Goal: Navigation & Orientation: Find specific page/section

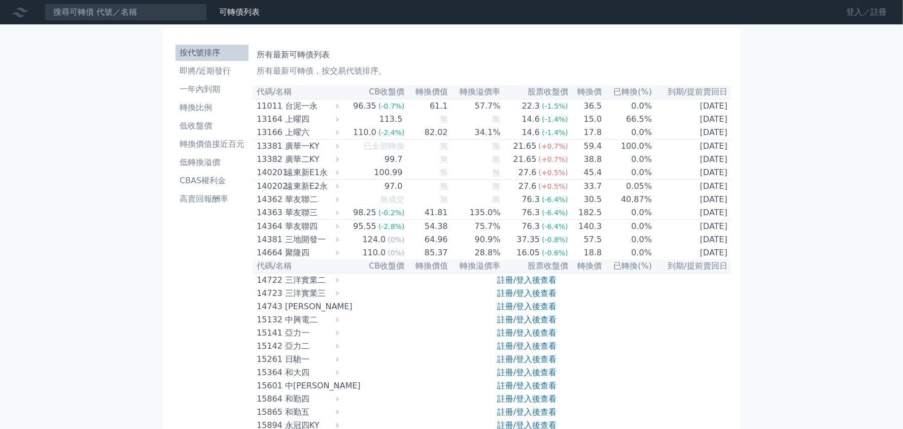
click at [870, 14] on link "登入／註冊" at bounding box center [866, 12] width 57 height 16
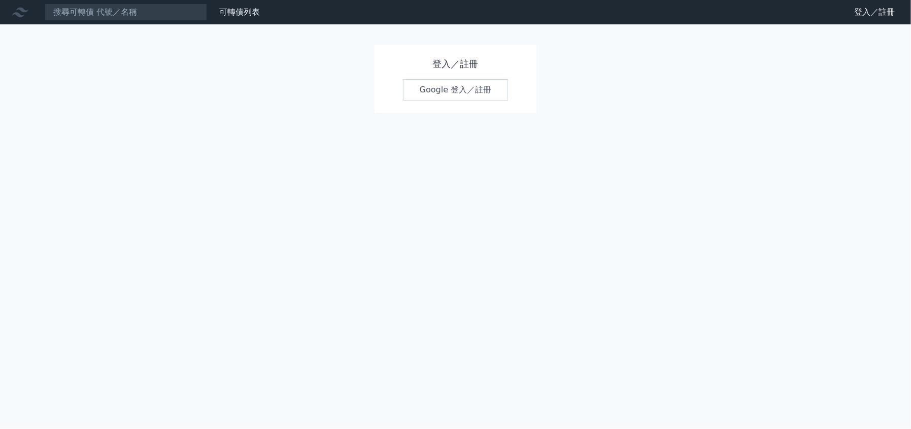
click at [437, 92] on link "Google 登入／註冊" at bounding box center [456, 89] width 106 height 21
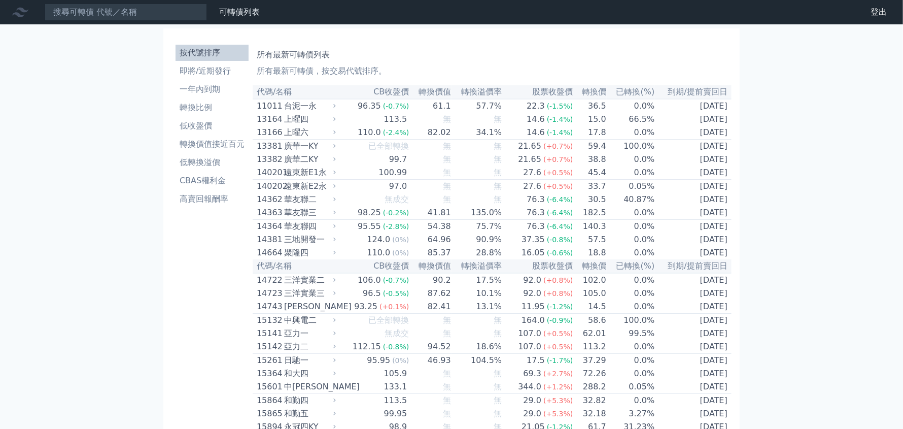
click at [256, 90] on th "代碼/名稱" at bounding box center [296, 92] width 86 height 14
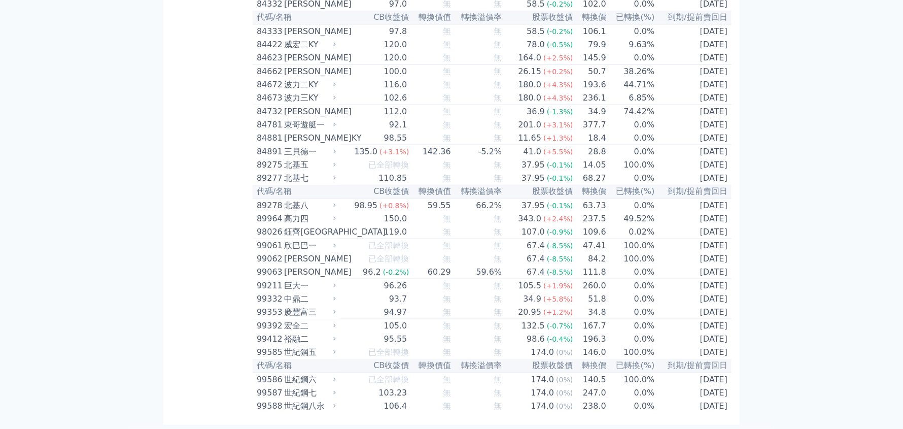
scroll to position [5907, 0]
copy table
